Goal: Task Accomplishment & Management: Manage account settings

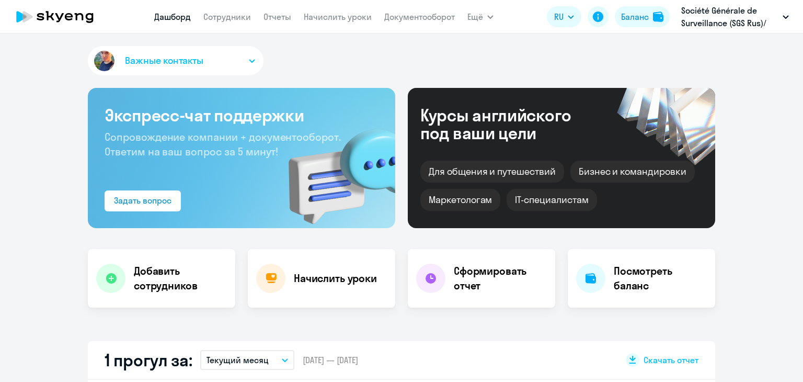
click at [336, 17] on link "Начислить уроки" at bounding box center [338, 16] width 68 height 10
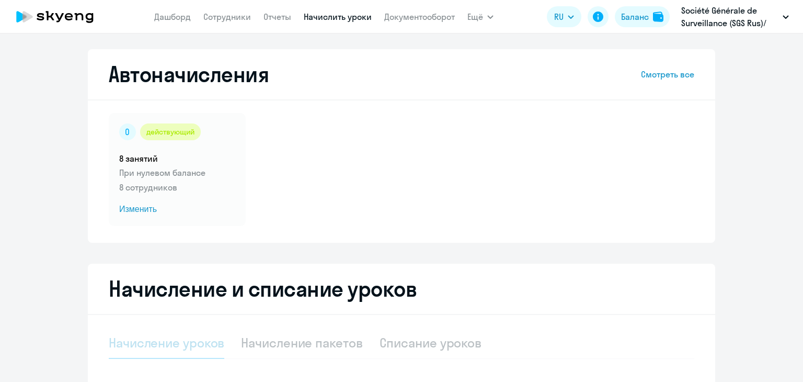
select select "10"
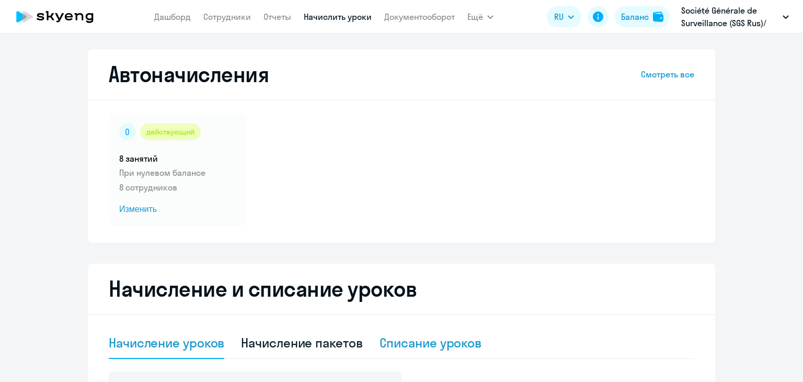
click at [395, 336] on div "Списание уроков" at bounding box center [430, 342] width 102 height 17
select select "10"
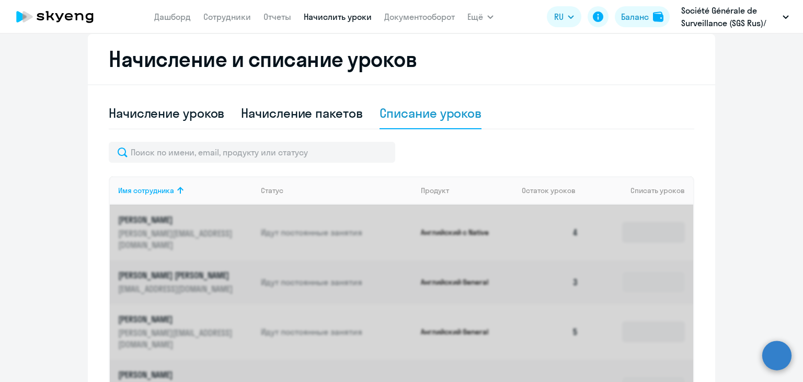
scroll to position [247, 0]
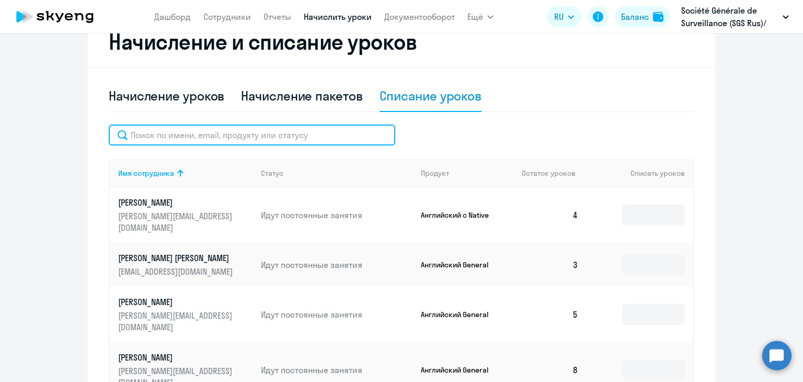
click at [250, 133] on input "text" at bounding box center [252, 134] width 286 height 21
type input ","
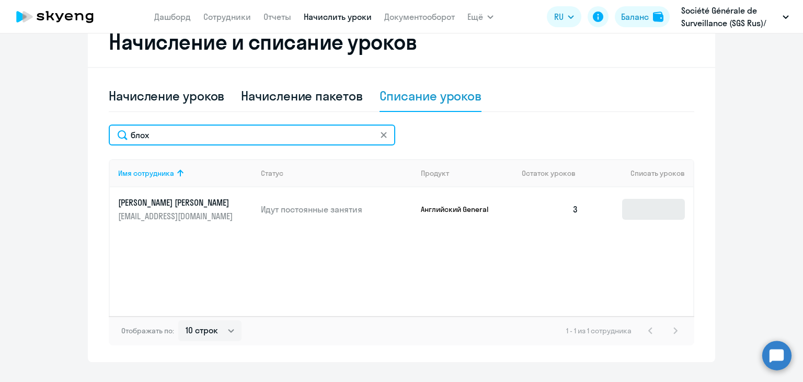
type input "блох"
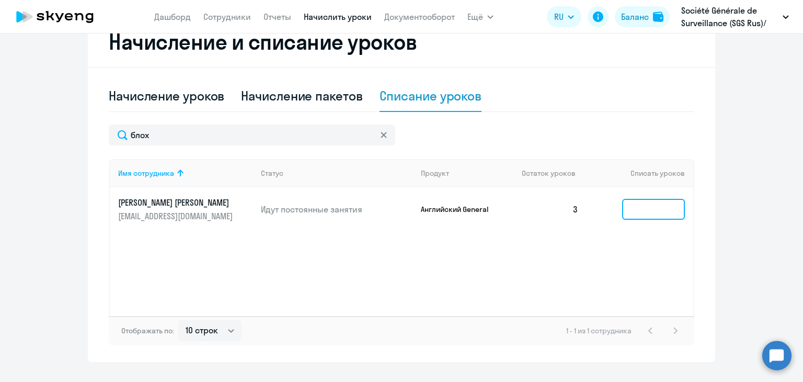
click at [636, 209] on input at bounding box center [653, 209] width 63 height 21
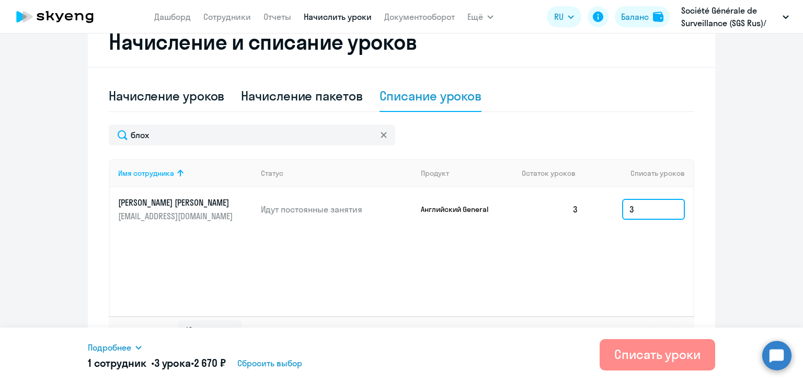
type input "3"
click at [654, 346] on div "Списать уроки" at bounding box center [657, 354] width 86 height 17
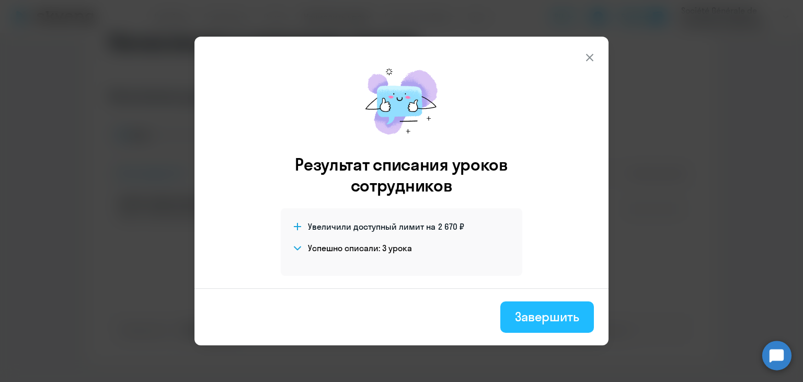
click at [539, 313] on div "Завершить" at bounding box center [547, 316] width 64 height 17
